Goal: Information Seeking & Learning: Learn about a topic

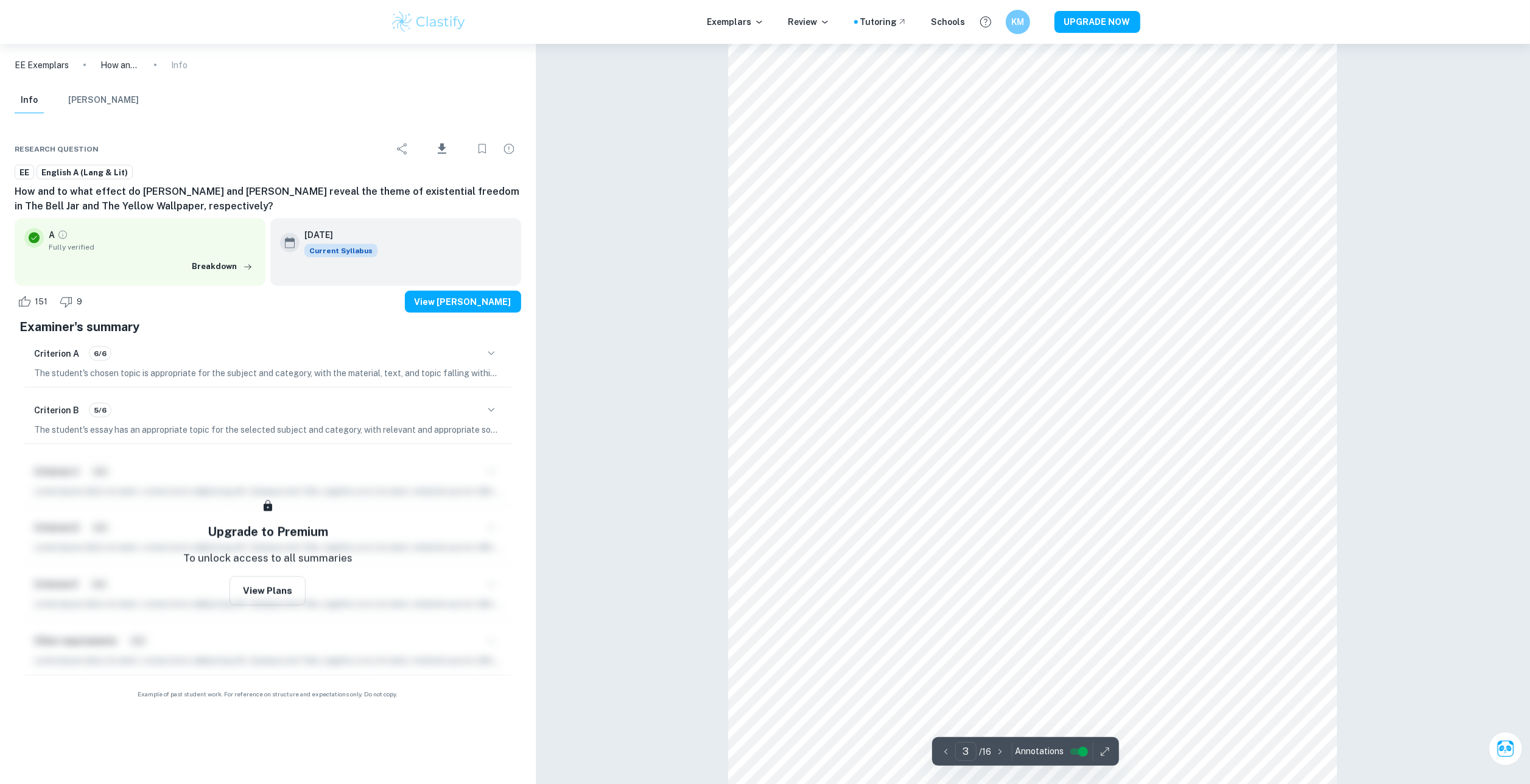
scroll to position [1623, 0]
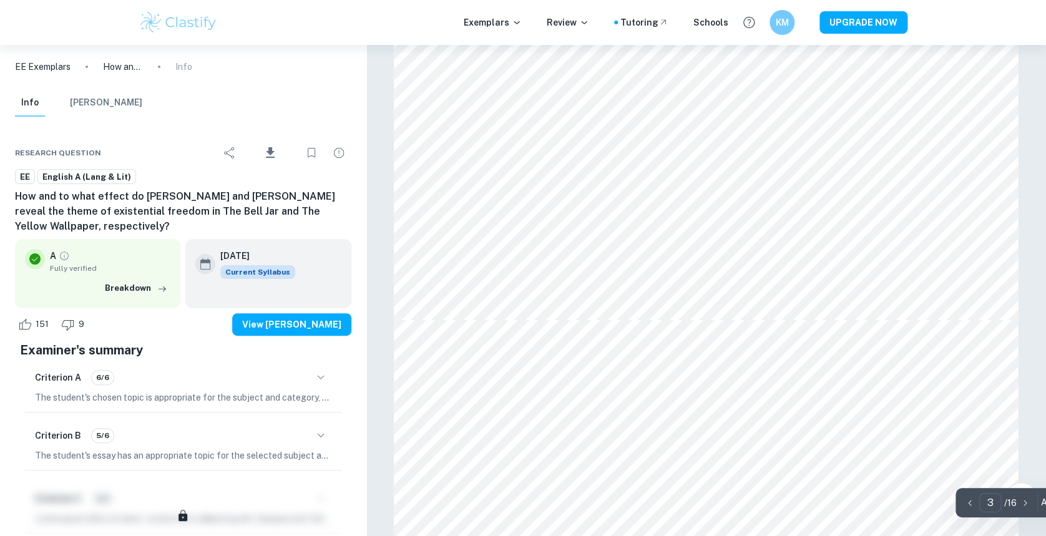
scroll to position [2295, 0]
type input "7"
